Goal: Task Accomplishment & Management: Use online tool/utility

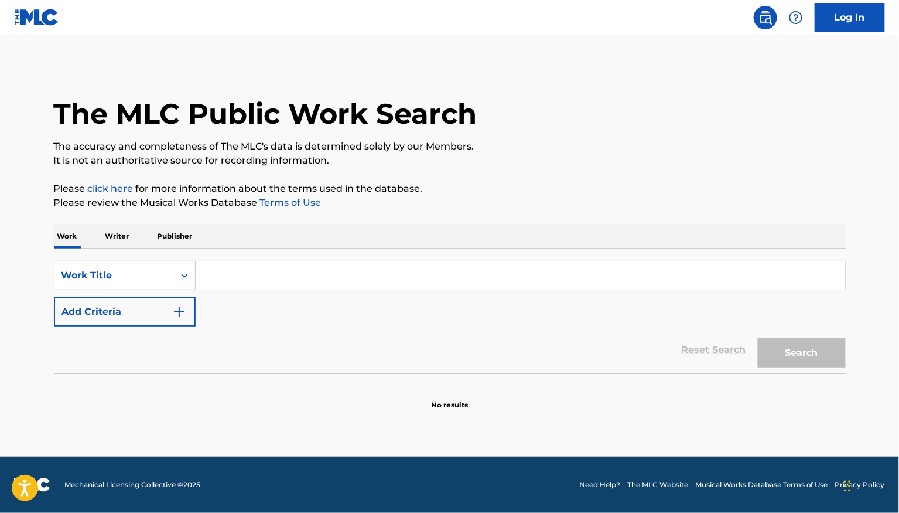
click at [230, 267] on input "Search Form" at bounding box center [521, 275] width 650 height 28
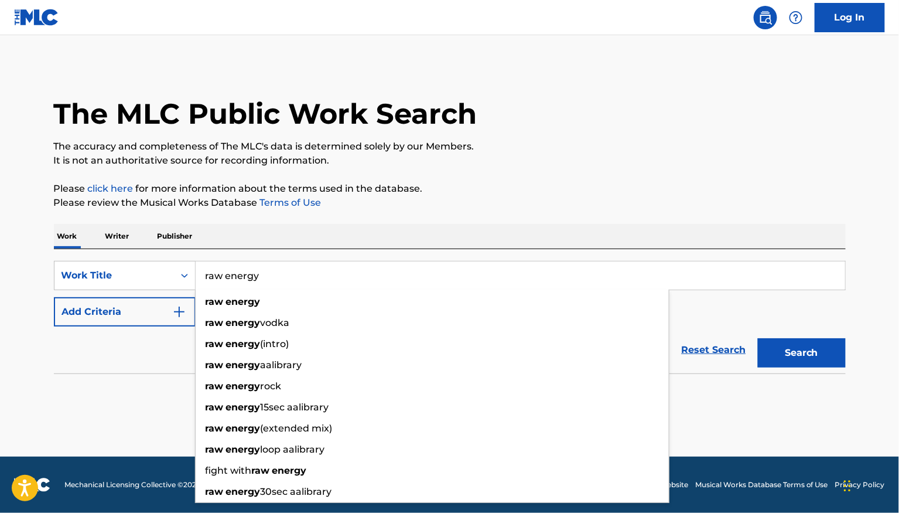
type input "raw energy"
click at [109, 306] on button "Add Criteria" at bounding box center [125, 311] width 142 height 29
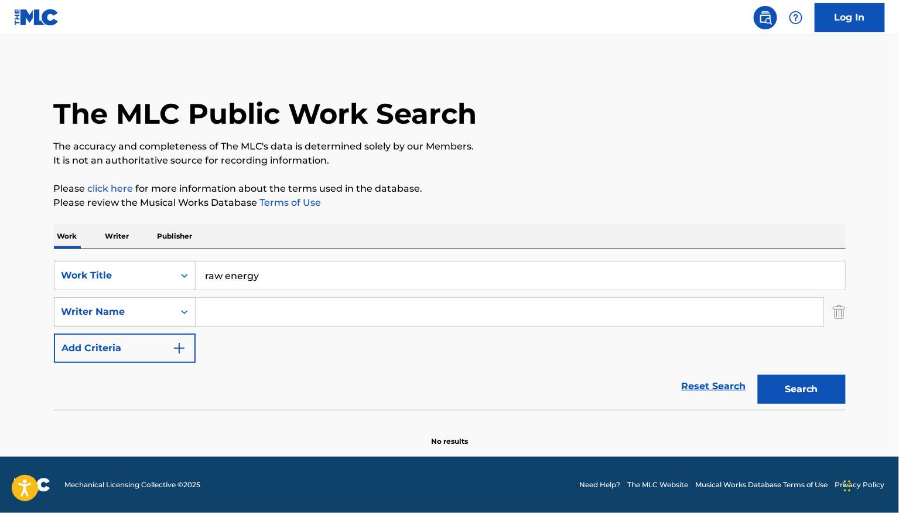
click at [226, 315] on input "Search Form" at bounding box center [510, 312] width 628 height 28
type input "smirnov"
click at [758, 374] on button "Search" at bounding box center [802, 388] width 88 height 29
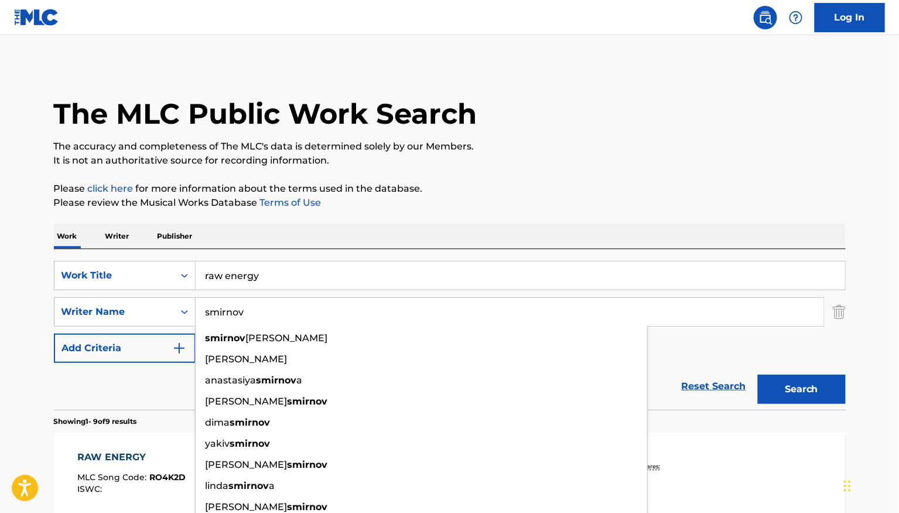
click at [507, 144] on p "The accuracy and completeness of The MLC's data is determined solely by our Mem…" at bounding box center [450, 146] width 792 height 14
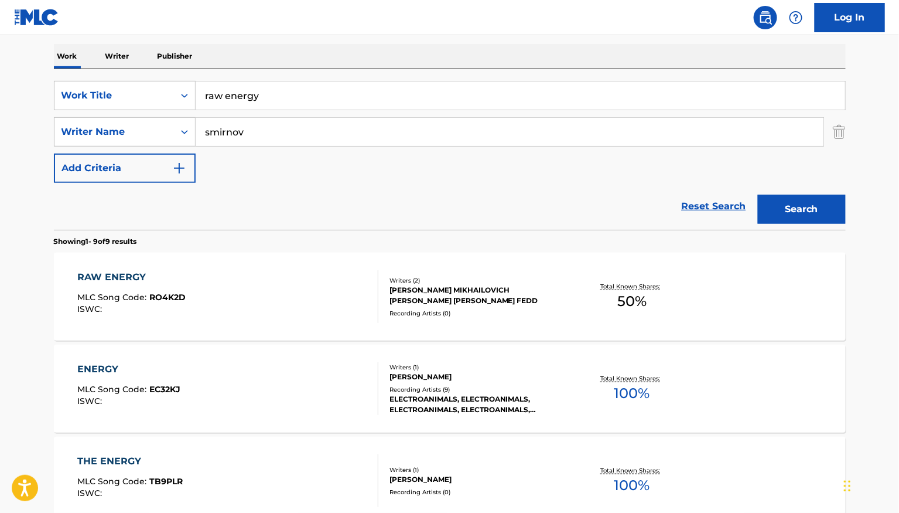
scroll to position [180, 0]
click at [325, 318] on div "RAW ENERGY MLC Song Code : RO4K2D ISWC :" at bounding box center [227, 296] width 301 height 53
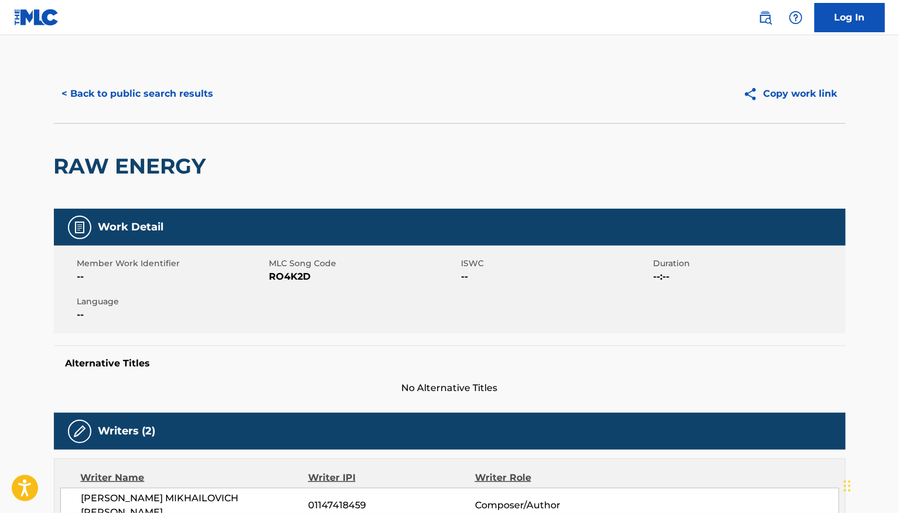
click at [170, 98] on button "< Back to public search results" at bounding box center [138, 93] width 168 height 29
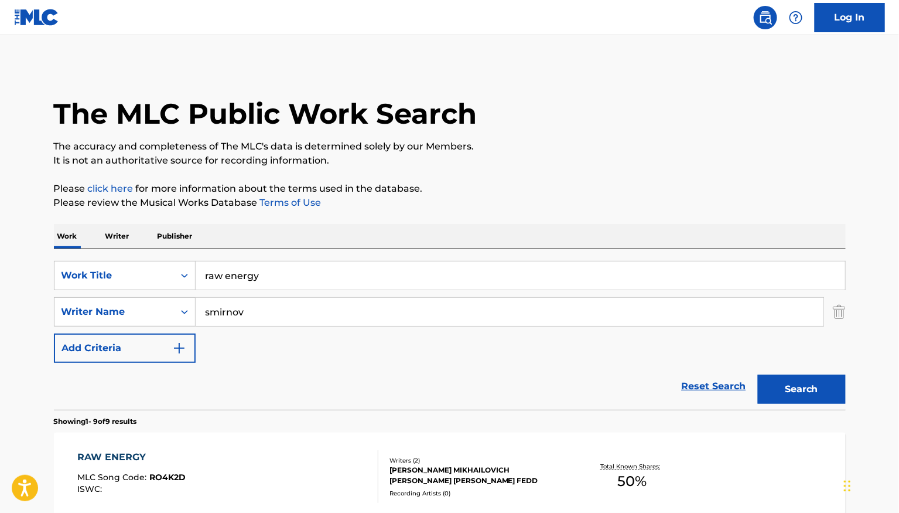
scroll to position [180, 0]
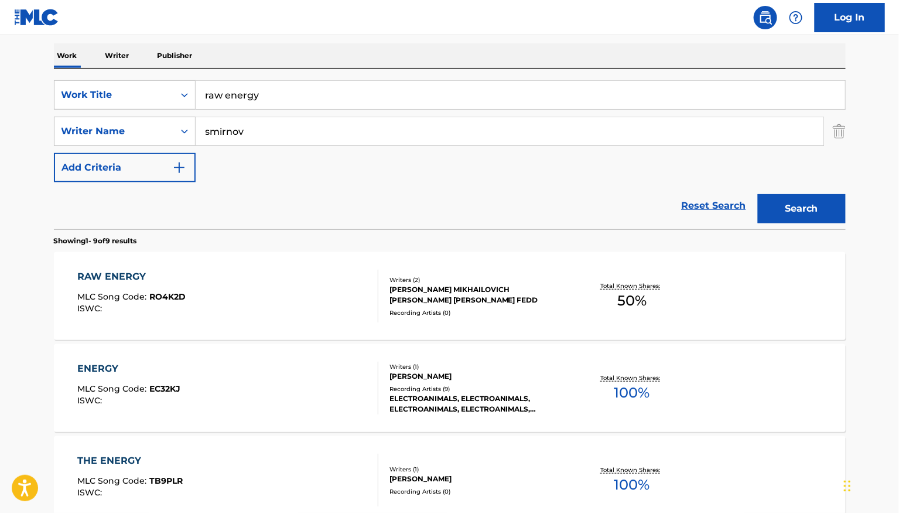
click at [55, 12] on img at bounding box center [36, 17] width 45 height 17
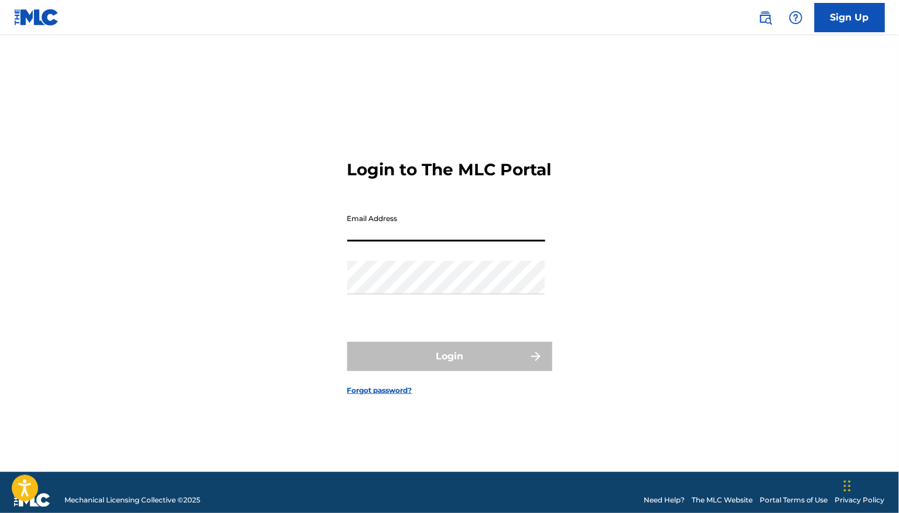
click at [383, 236] on input "Email Address" at bounding box center [446, 224] width 198 height 33
type input "[PERSON_NAME][EMAIL_ADDRESS][DOMAIN_NAME]"
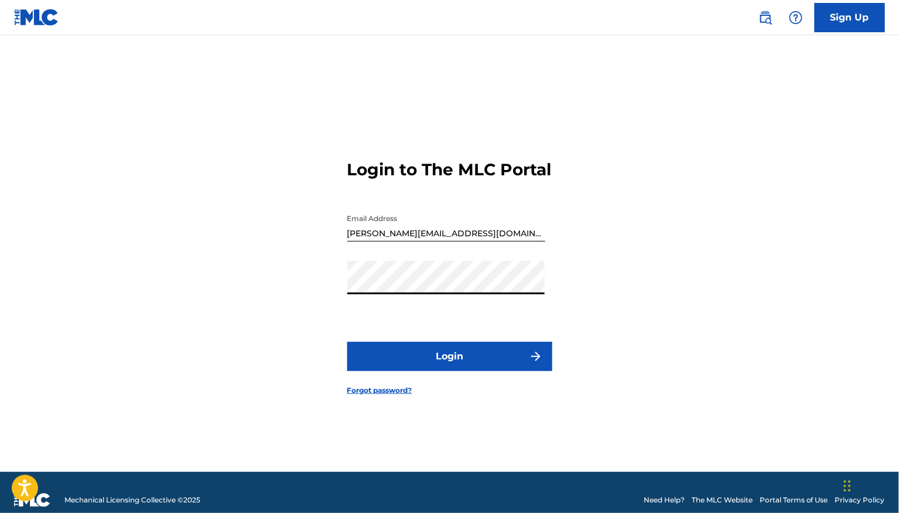
click at [427, 371] on button "Login" at bounding box center [449, 356] width 205 height 29
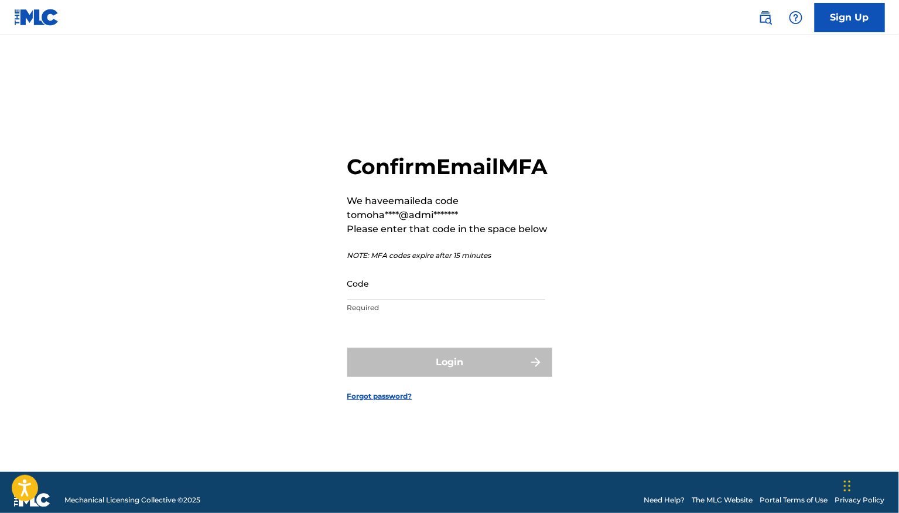
click at [418, 300] on input "Code" at bounding box center [446, 283] width 198 height 33
paste input "563054"
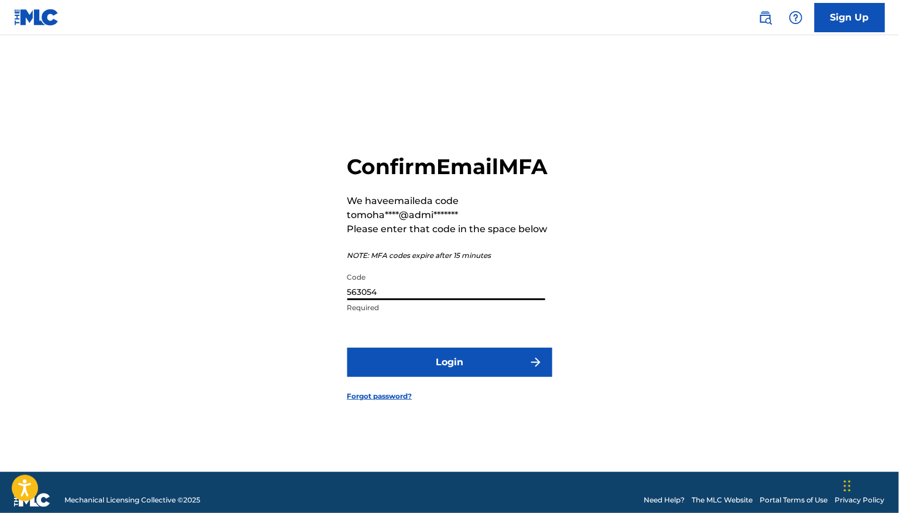
type input "563054"
click at [407, 371] on button "Login" at bounding box center [449, 361] width 205 height 29
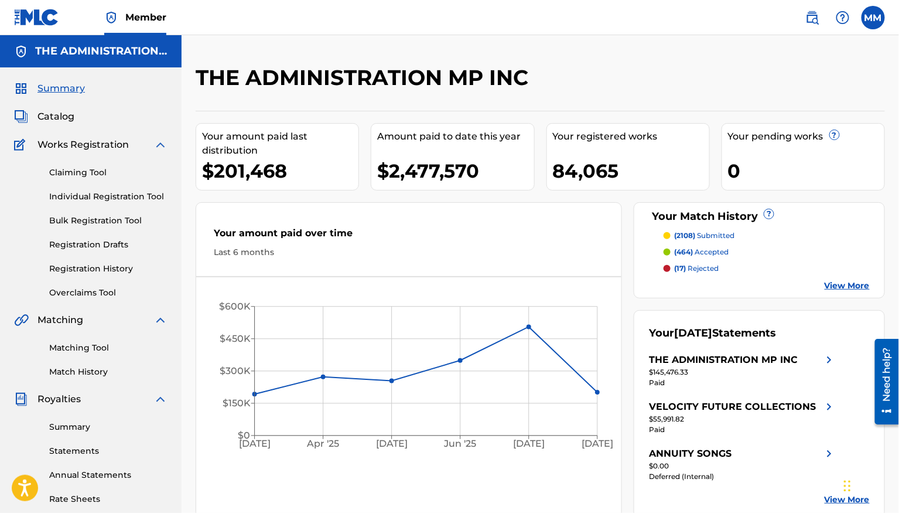
click at [86, 351] on link "Matching Tool" at bounding box center [108, 348] width 118 height 12
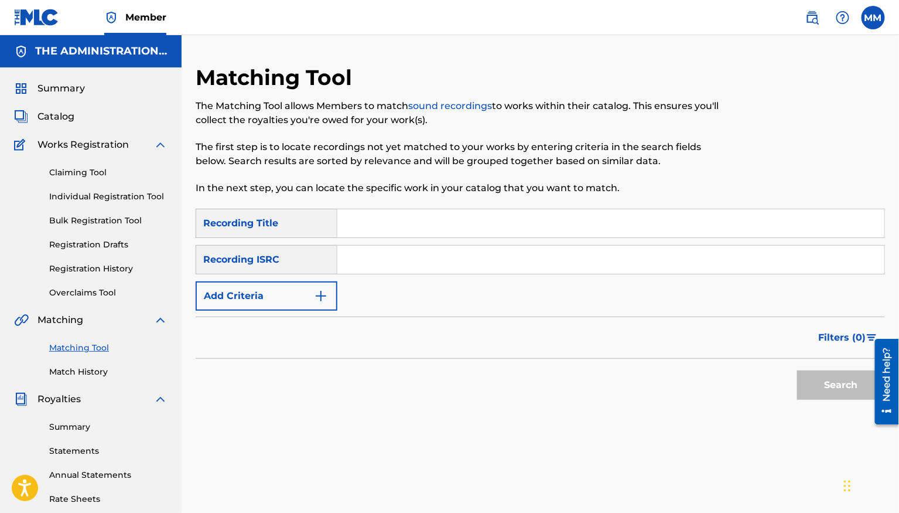
click at [376, 272] on input "Search Form" at bounding box center [610, 260] width 547 height 28
paste input "QM24S2308458"
type input "QM24S2308458"
click at [841, 380] on button "Search" at bounding box center [841, 384] width 88 height 29
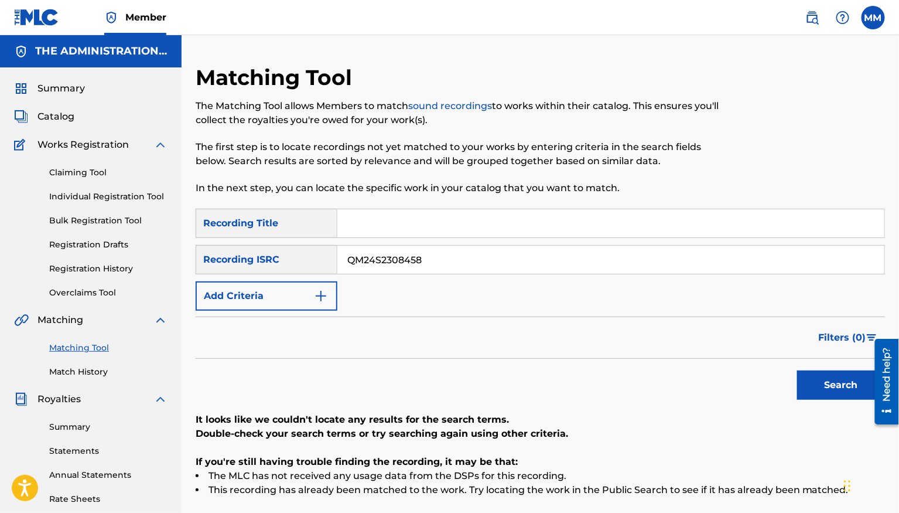
click at [55, 121] on span "Catalog" at bounding box center [55, 117] width 37 height 14
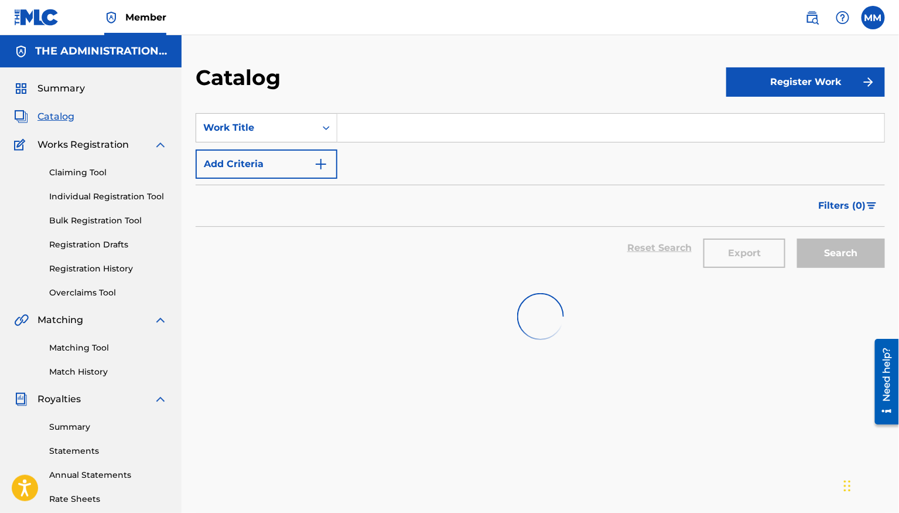
click at [360, 119] on input "Search Form" at bounding box center [610, 128] width 547 height 28
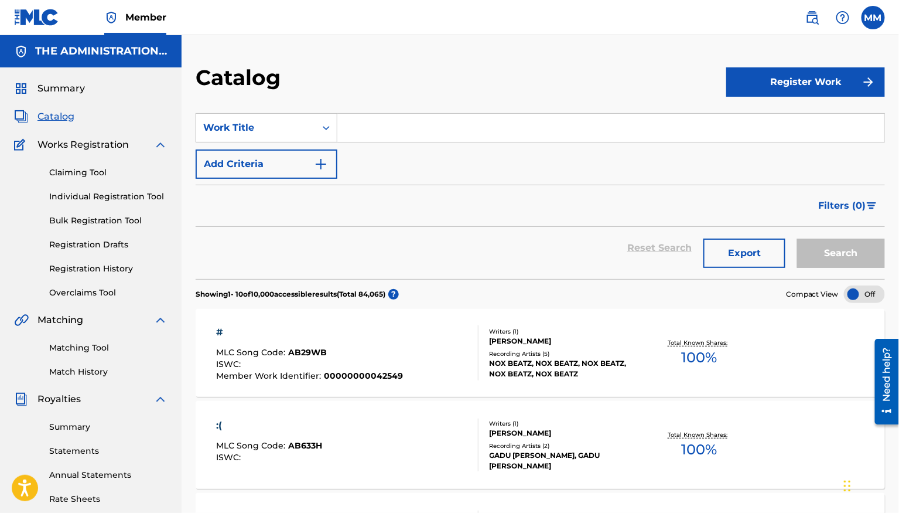
paste input "62071601"
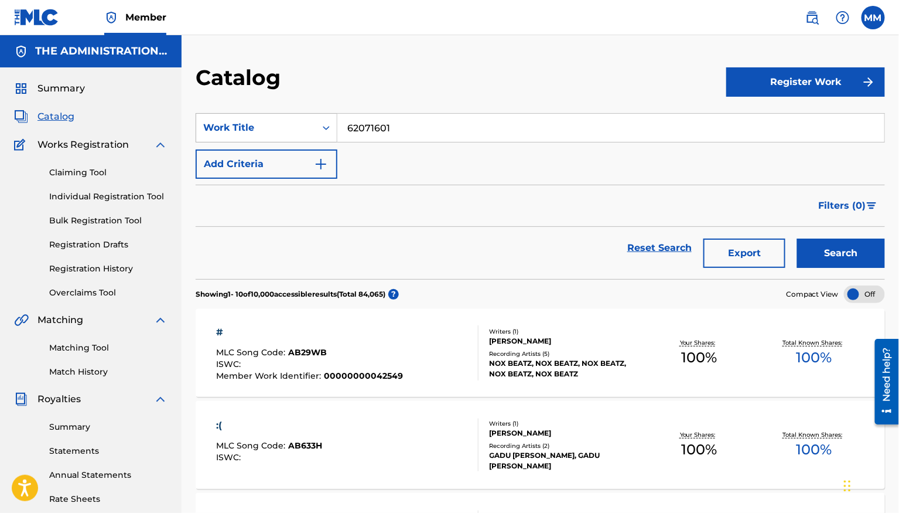
drag, startPoint x: 445, startPoint y: 125, endPoint x: 282, endPoint y: 129, distance: 162.9
click at [294, 128] on div "SearchWithCriteria9aa95206-57a7-43f0-8833-db68229cb384 Work Title 62071601" at bounding box center [541, 127] width 690 height 29
type input "slimes in [US_STATE]"
click at [797, 238] on button "Search" at bounding box center [841, 252] width 88 height 29
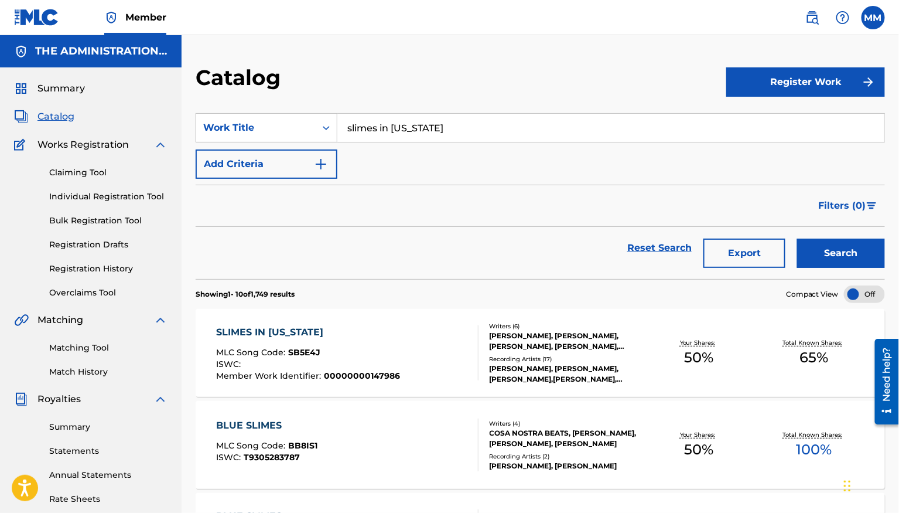
click at [396, 342] on div "SLIMES IN [US_STATE] MLC Song Code : SB5E4J ISWC : Member Work Identifier : 000…" at bounding box center [347, 352] width 262 height 55
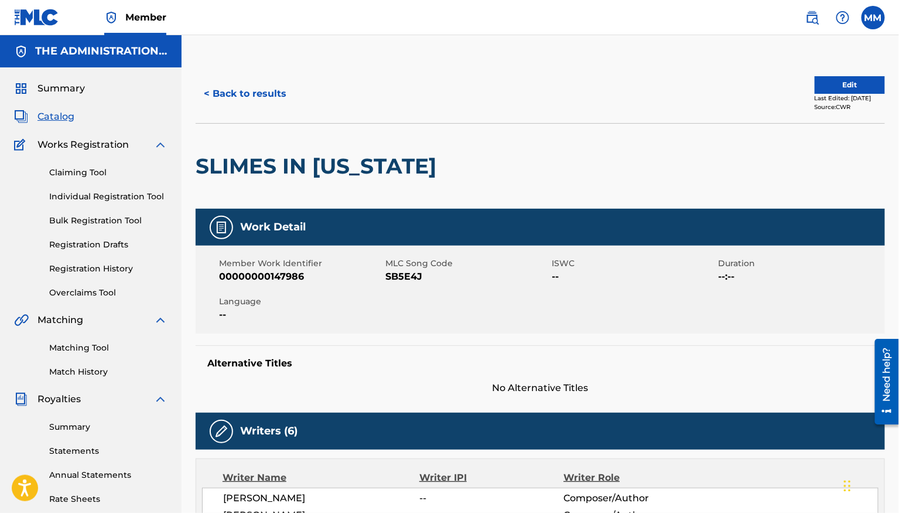
click at [255, 98] on button "< Back to results" at bounding box center [245, 93] width 99 height 29
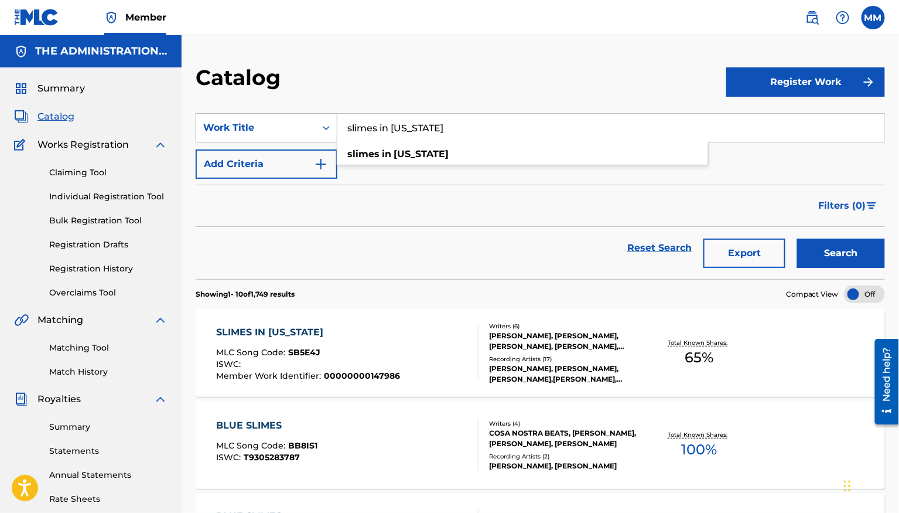
drag, startPoint x: 462, startPoint y: 123, endPoint x: 240, endPoint y: 125, distance: 222.7
click at [246, 124] on div "SearchWithCriteria9aa95206-57a7-43f0-8833-db68229cb384 Work Title slimes in [US…" at bounding box center [541, 127] width 690 height 29
paste input "Klouzem"
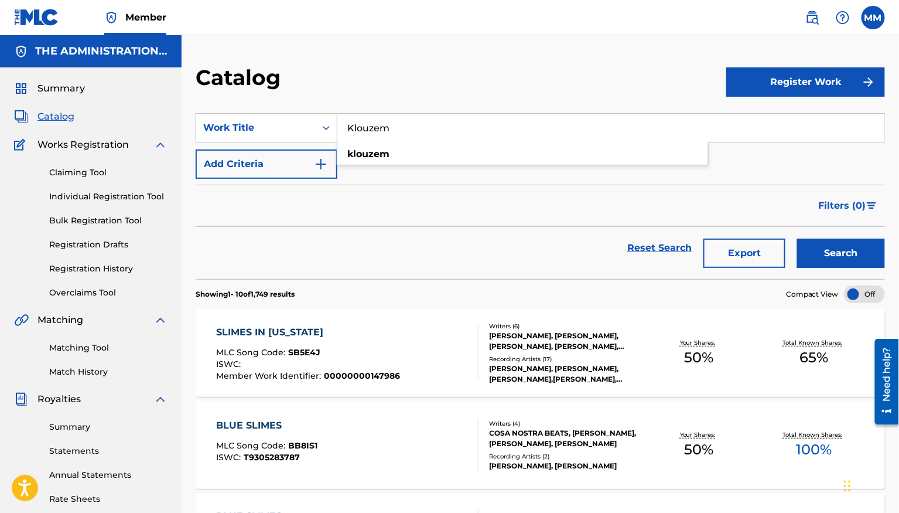
type input "Klouzem"
click at [682, 211] on div "Filters ( 0 )" at bounding box center [541, 206] width 690 height 42
click at [841, 258] on button "Search" at bounding box center [841, 252] width 88 height 29
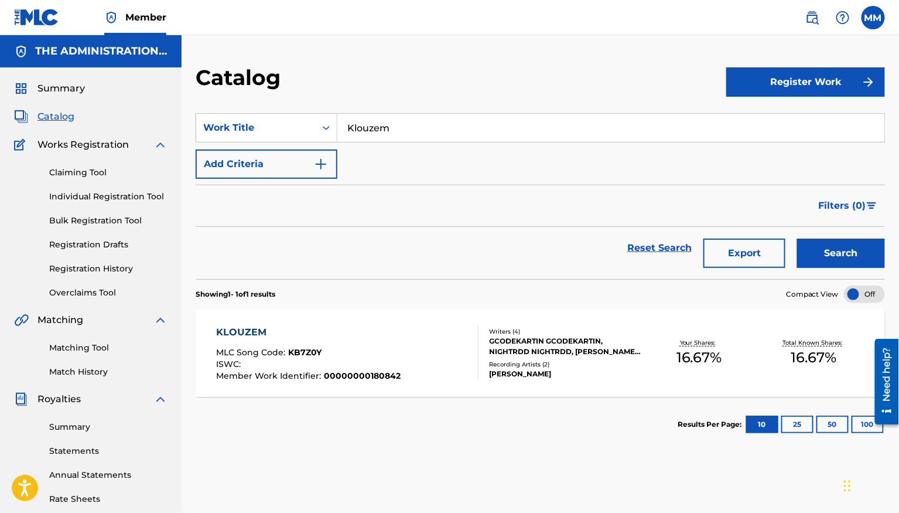
click at [393, 330] on div "KLOUZEM" at bounding box center [308, 332] width 185 height 14
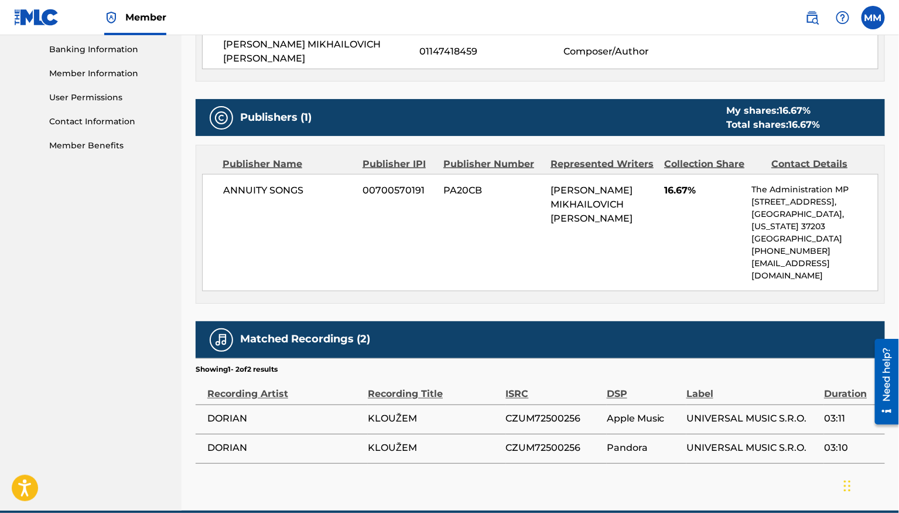
scroll to position [516, 0]
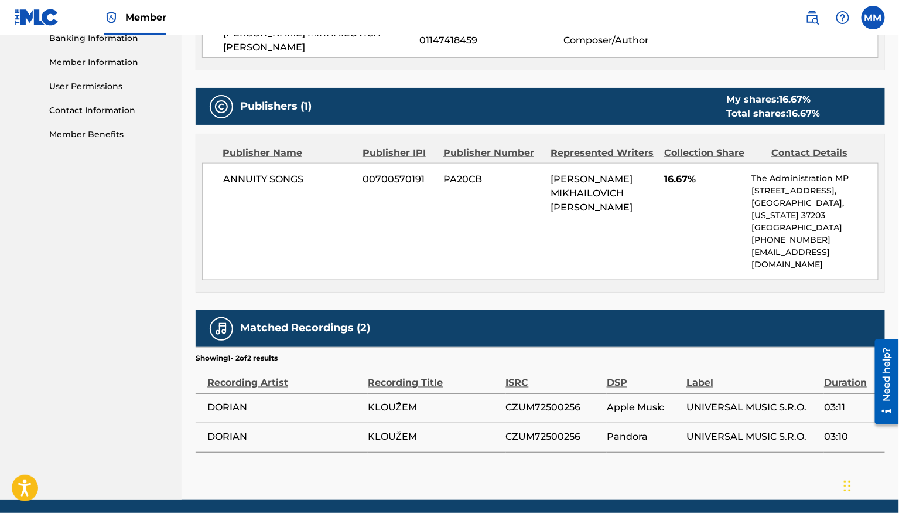
click at [524, 401] on span "CZUM72500256" at bounding box center [553, 408] width 95 height 14
copy span "CZUM72500256"
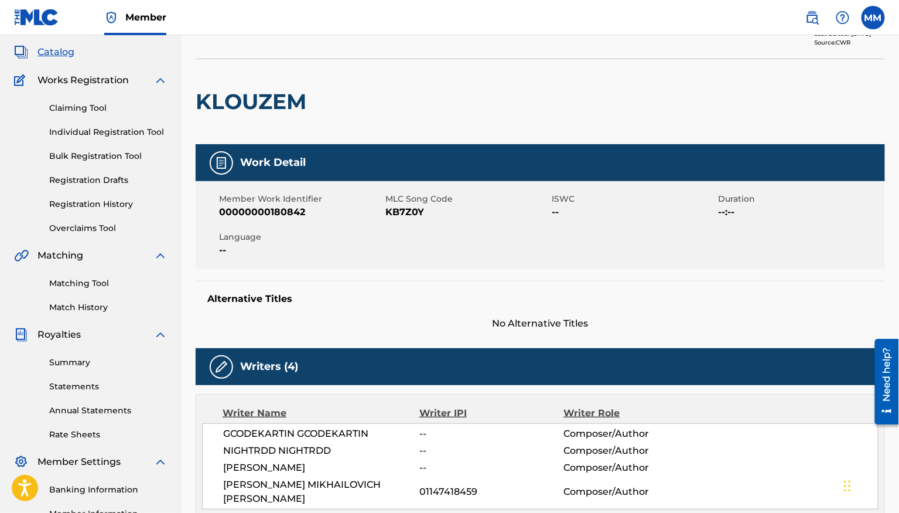
scroll to position [0, 0]
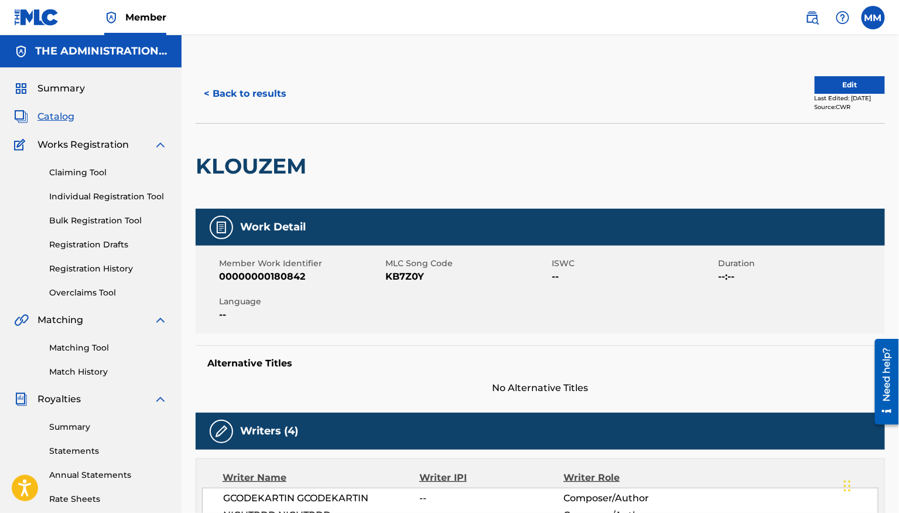
click at [89, 351] on link "Matching Tool" at bounding box center [108, 348] width 118 height 12
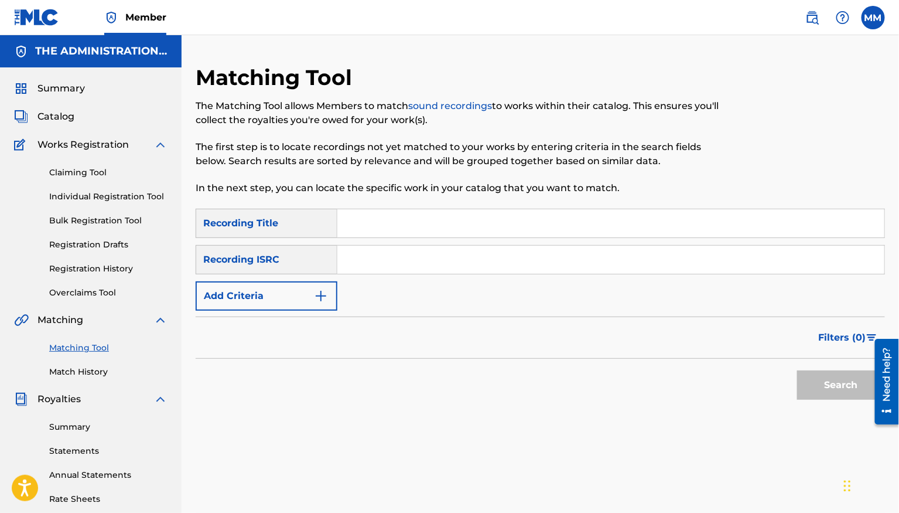
click at [373, 253] on input "Search Form" at bounding box center [610, 260] width 547 height 28
paste input "CZUM72500256"
type input "CZUM72500256"
click at [838, 377] on button "Search" at bounding box center [841, 384] width 88 height 29
